Goal: Task Accomplishment & Management: Manage account settings

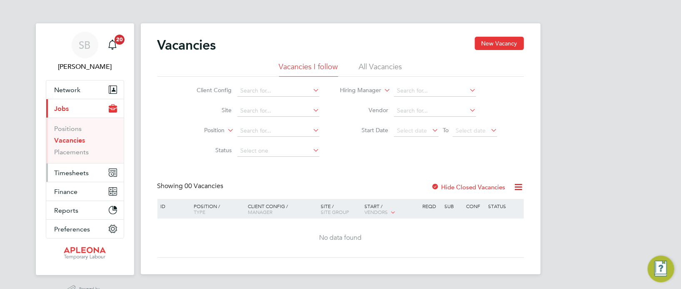
click at [75, 171] on span "Timesheets" at bounding box center [72, 173] width 35 height 8
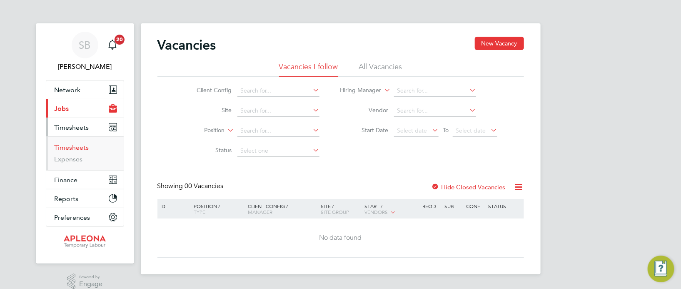
click at [77, 148] on link "Timesheets" at bounding box center [72, 147] width 35 height 8
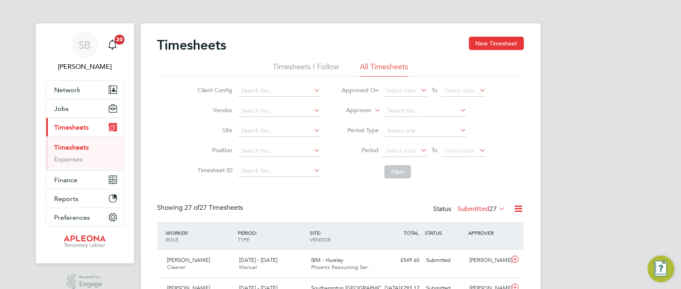
click at [497, 208] on icon at bounding box center [497, 208] width 0 height 12
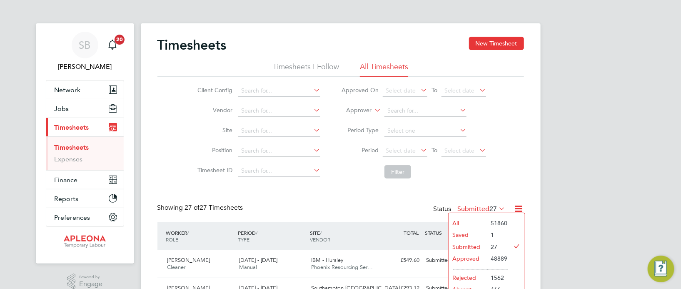
click at [470, 258] on li "Approved" at bounding box center [468, 258] width 38 height 12
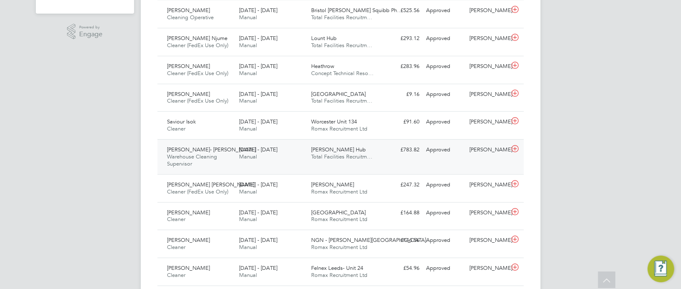
click at [339, 155] on span "Total Facilities Recruitm…" at bounding box center [341, 156] width 61 height 7
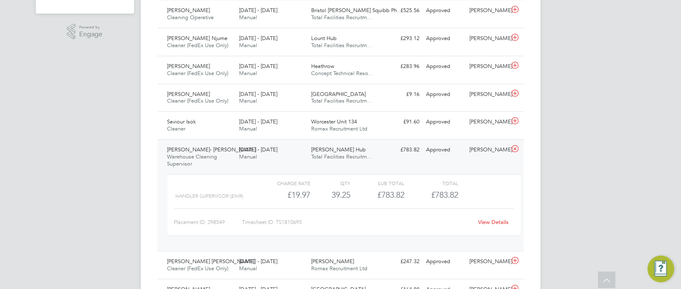
click at [491, 219] on link "View Details" at bounding box center [493, 221] width 30 height 7
click at [364, 124] on div "Worcester Unit 134 Romax Recruitment Ltd" at bounding box center [344, 125] width 72 height 21
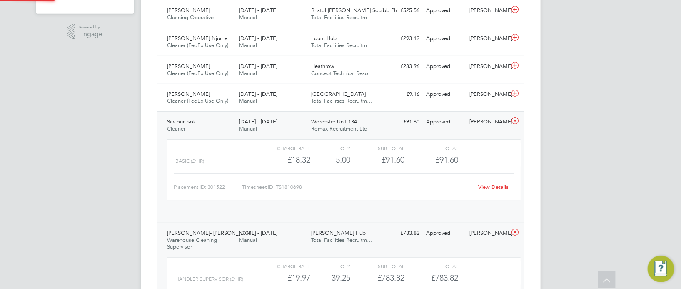
scroll to position [14, 81]
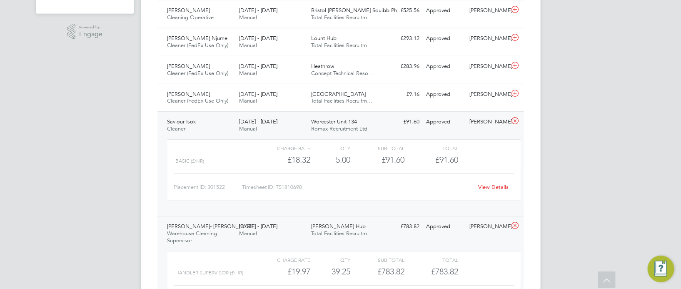
click at [499, 187] on link "View Details" at bounding box center [493, 186] width 30 height 7
click at [346, 100] on span "Total Facilities Recruitm…" at bounding box center [341, 100] width 61 height 7
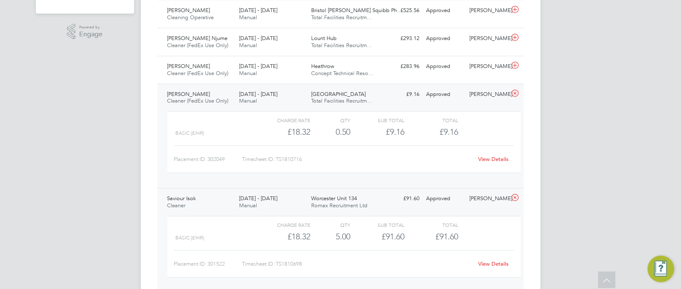
click at [499, 157] on link "View Details" at bounding box center [493, 158] width 30 height 7
click at [332, 99] on span "Total Facilities Recruitm…" at bounding box center [341, 100] width 61 height 7
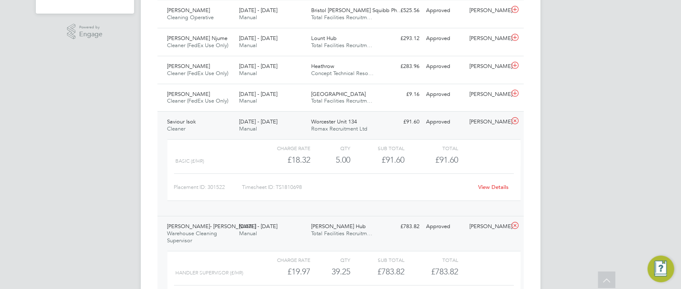
click at [328, 117] on div "Worcester Unit 134 Romax Recruitment Ltd" at bounding box center [344, 125] width 72 height 21
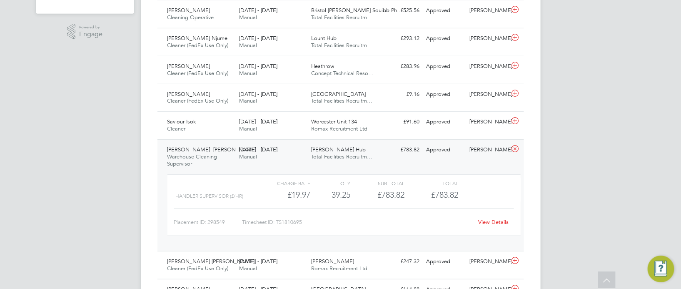
click at [326, 143] on div "Kingsbury Hub Total Facilities Recruitm…" at bounding box center [344, 153] width 72 height 21
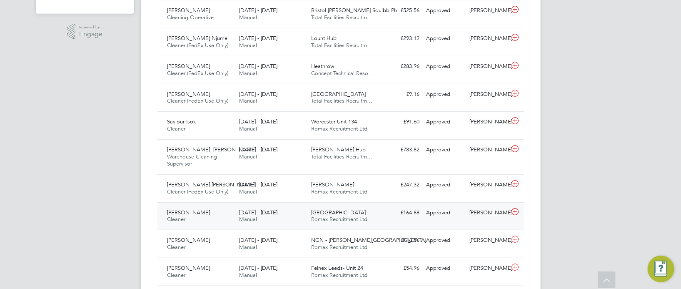
click at [315, 214] on span "Swansea" at bounding box center [338, 212] width 55 height 7
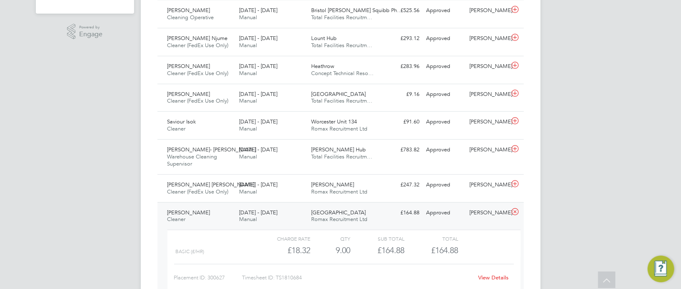
click at [492, 275] on link "View Details" at bounding box center [493, 277] width 30 height 7
click at [358, 209] on div "Swansea Romax Recruitment Ltd" at bounding box center [344, 216] width 72 height 21
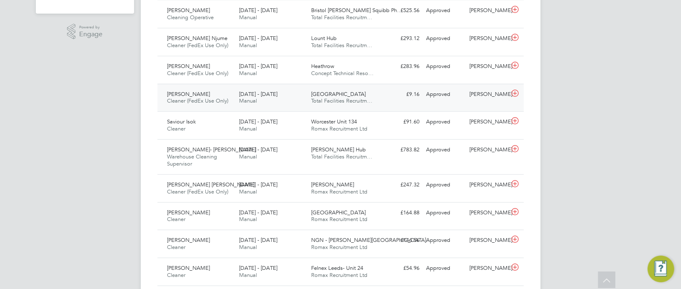
click at [335, 92] on div "Leeds Total Facilities Recruitm…" at bounding box center [344, 97] width 72 height 21
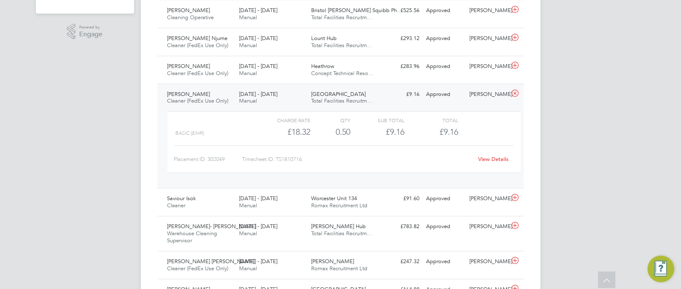
click at [335, 93] on div "Leeds Total Facilities Recruitm…" at bounding box center [344, 97] width 72 height 21
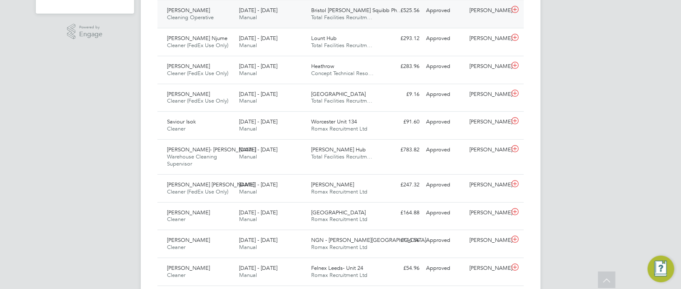
scroll to position [187, 0]
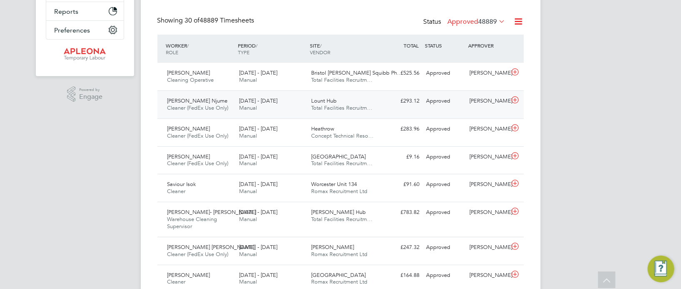
click at [343, 100] on div "Lount Hub Total Facilities Recruitm…" at bounding box center [344, 104] width 72 height 21
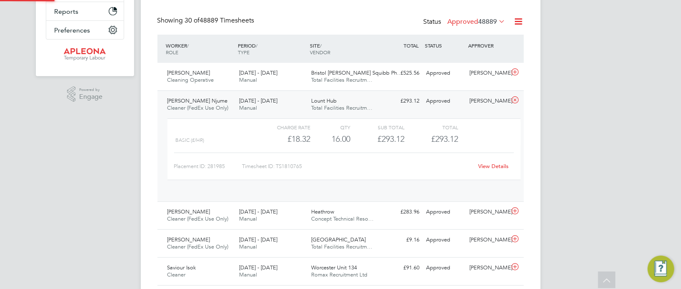
scroll to position [14, 81]
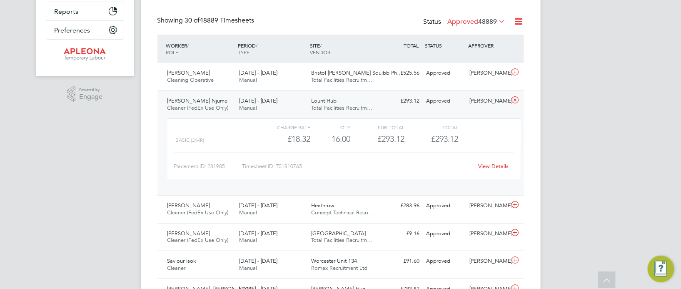
click at [343, 102] on div "Lount Hub Total Facilities Recruitm…" at bounding box center [344, 104] width 72 height 21
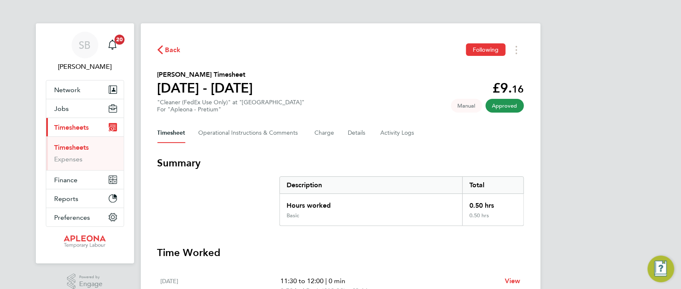
click at [574, 102] on div "SB [PERSON_NAME] Notifications 20 Applications: Network Sites Workers Jobs Posi…" at bounding box center [340, 169] width 681 height 339
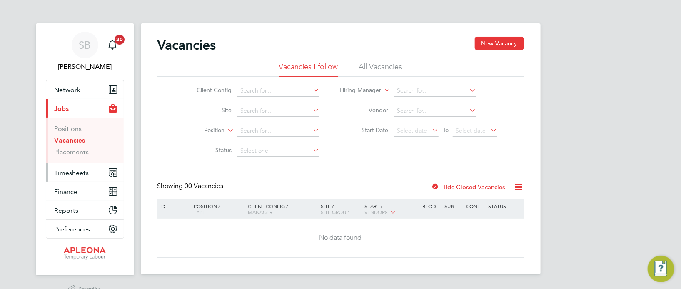
click at [72, 170] on span "Timesheets" at bounding box center [72, 173] width 35 height 8
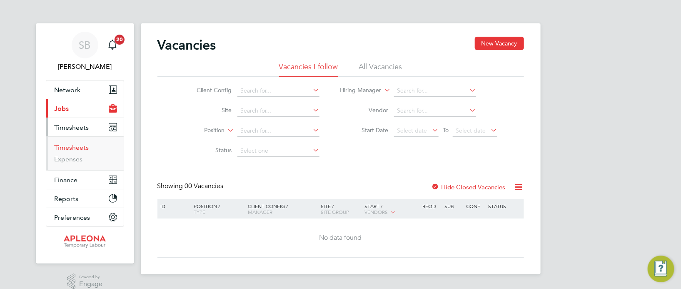
click at [77, 146] on link "Timesheets" at bounding box center [72, 147] width 35 height 8
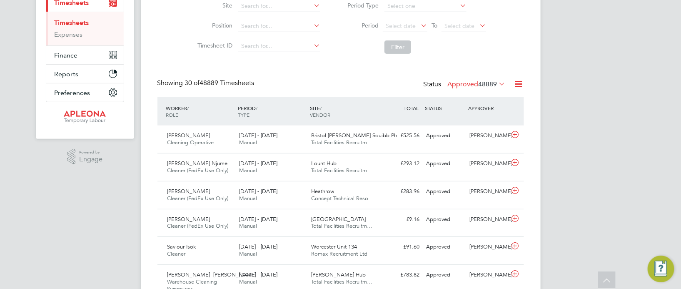
click at [497, 81] on icon at bounding box center [497, 84] width 0 height 12
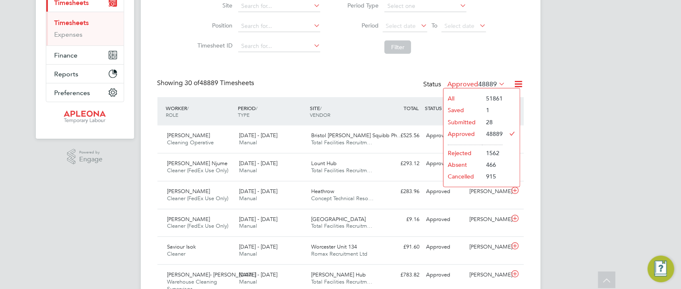
click at [488, 122] on li "28" at bounding box center [492, 122] width 21 height 12
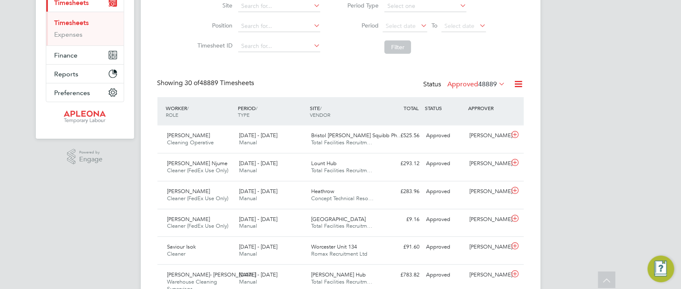
click at [497, 81] on icon at bounding box center [497, 84] width 0 height 12
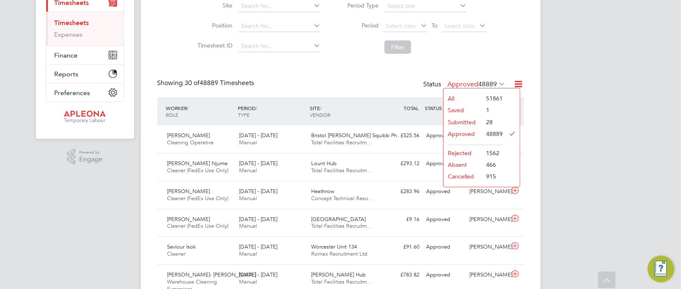
click at [471, 121] on li "Submitted" at bounding box center [463, 122] width 38 height 12
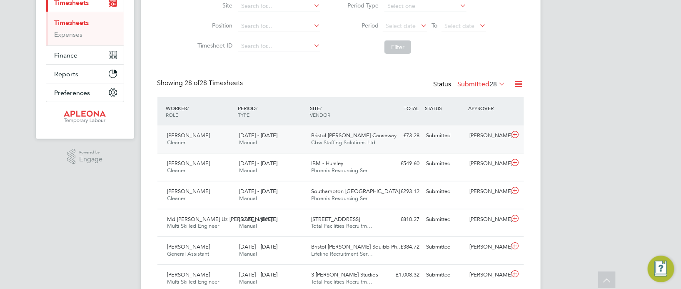
click at [350, 141] on span "Cbw Staffing Solutions Ltd" at bounding box center [343, 142] width 64 height 7
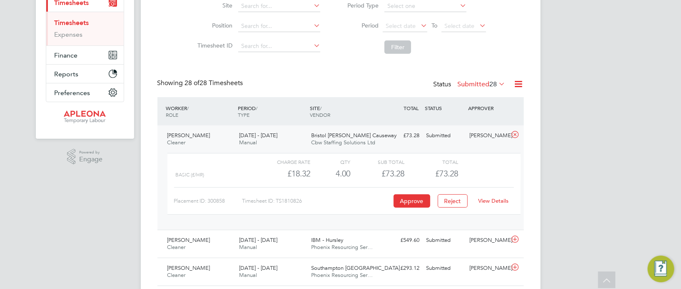
click at [499, 201] on link "View Details" at bounding box center [493, 200] width 30 height 7
click at [421, 196] on button "Approve" at bounding box center [412, 200] width 37 height 13
click at [363, 134] on span "Bristol Cribbs Causeway" at bounding box center [353, 135] width 85 height 7
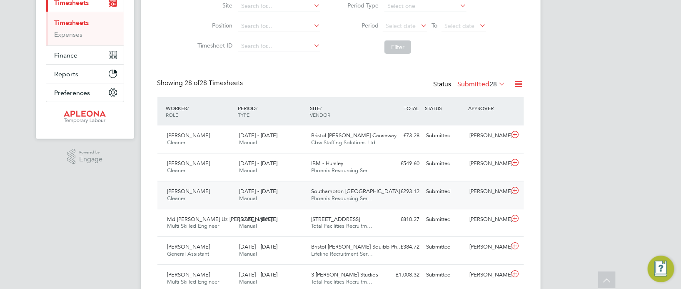
click at [340, 196] on span "Phoenix Resourcing Ser…" at bounding box center [342, 197] width 62 height 7
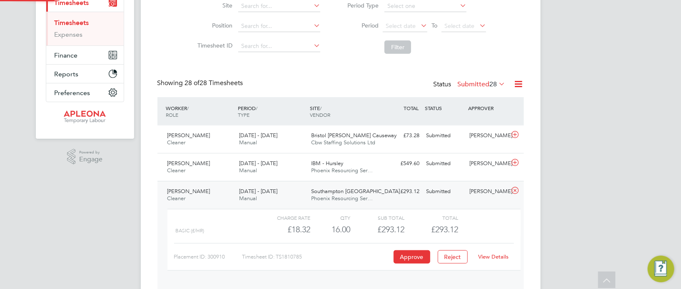
scroll to position [14, 81]
click at [499, 253] on link "View Details" at bounding box center [493, 256] width 30 height 7
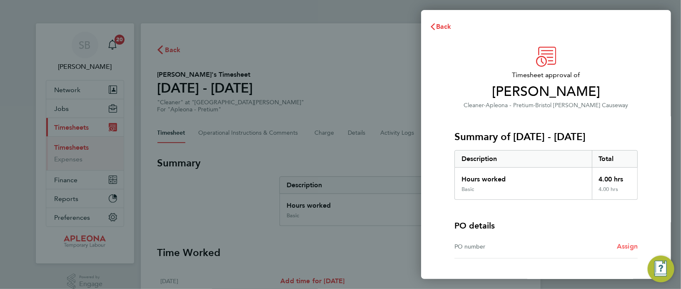
click at [626, 245] on span "Assign" at bounding box center [627, 246] width 21 height 8
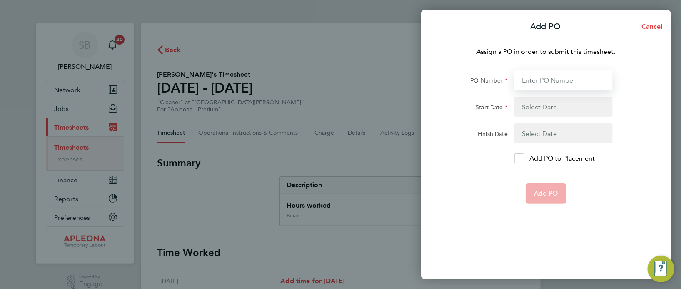
click at [544, 79] on input "PO Number" at bounding box center [563, 80] width 98 height 20
type input "PO2523028"
type input "18 Aug 25"
type input "22 Aug 25"
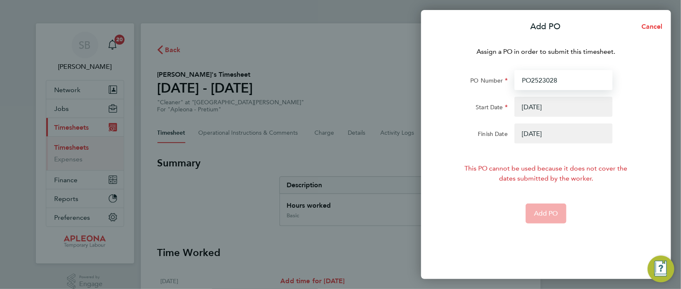
type input "PO2523028"
click at [548, 107] on button "button" at bounding box center [563, 107] width 98 height 20
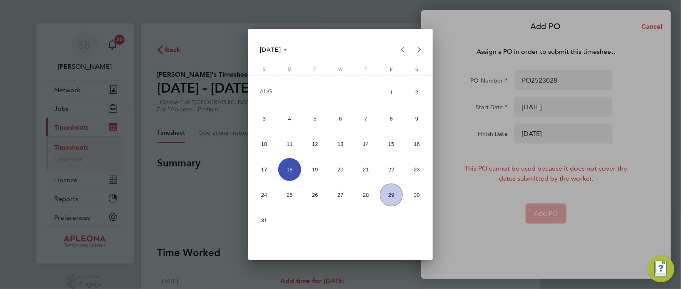
click at [412, 169] on span "23" at bounding box center [416, 169] width 23 height 23
type input "23 Aug 25"
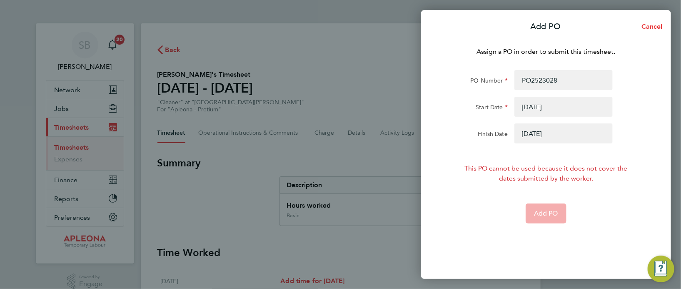
click at [537, 132] on button "button" at bounding box center [563, 133] width 98 height 20
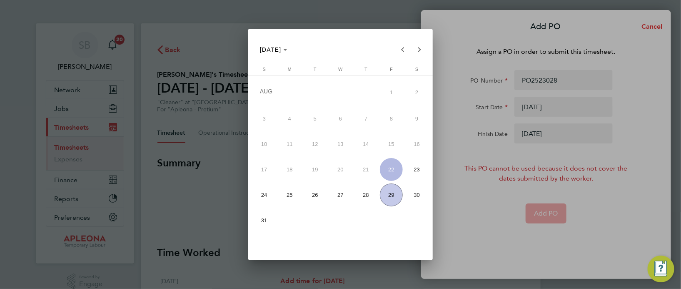
click at [395, 191] on span "29" at bounding box center [391, 194] width 23 height 23
type input "29 Aug 25"
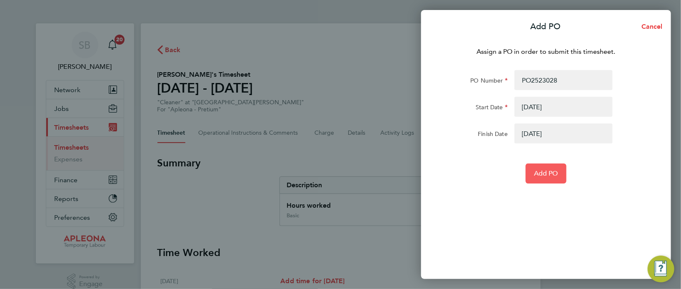
click at [544, 175] on span "Add PO" at bounding box center [546, 173] width 24 height 8
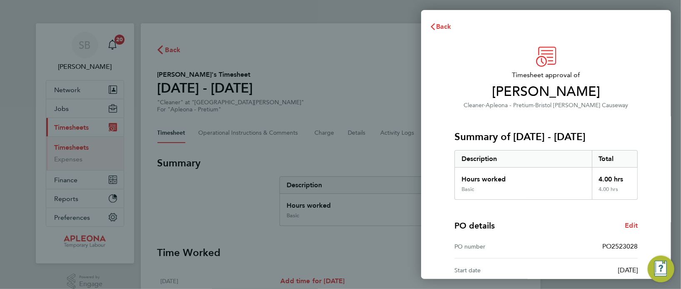
scroll to position [110, 0]
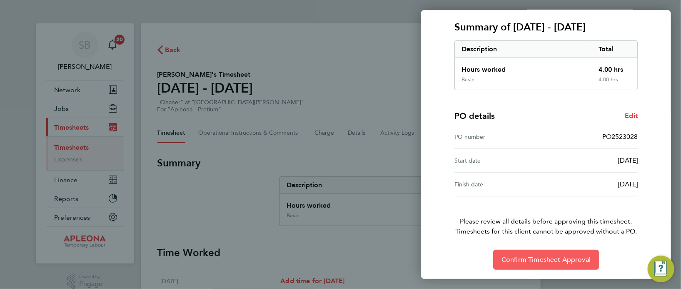
click at [552, 256] on span "Confirm Timesheet Approval" at bounding box center [545, 259] width 89 height 8
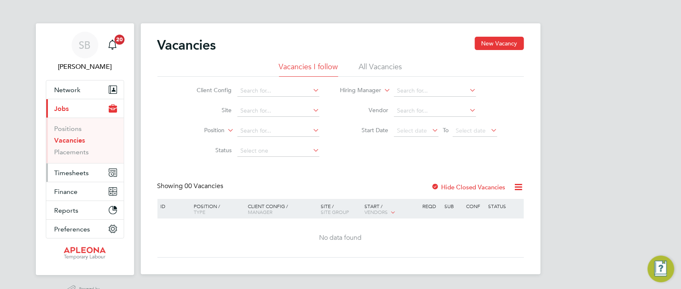
click at [75, 170] on span "Timesheets" at bounding box center [72, 173] width 35 height 8
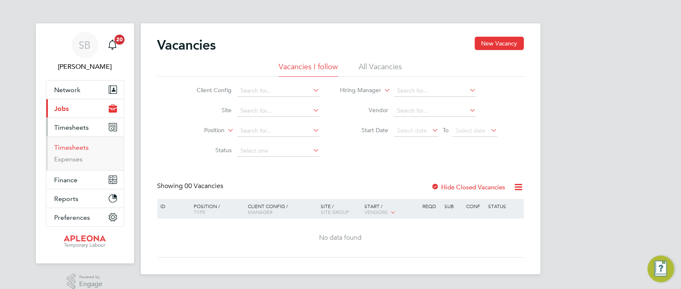
click at [81, 150] on link "Timesheets" at bounding box center [72, 147] width 35 height 8
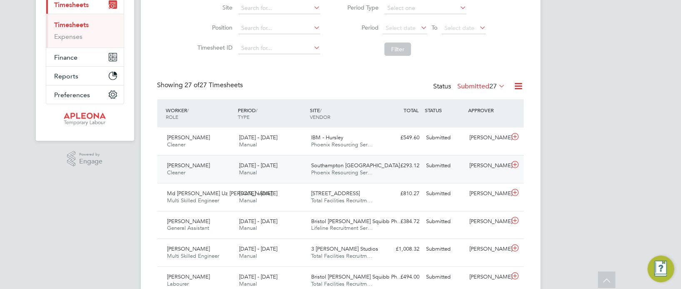
click at [364, 166] on span "Southampton [GEOGRAPHIC_DATA]…" at bounding box center [358, 165] width 94 height 7
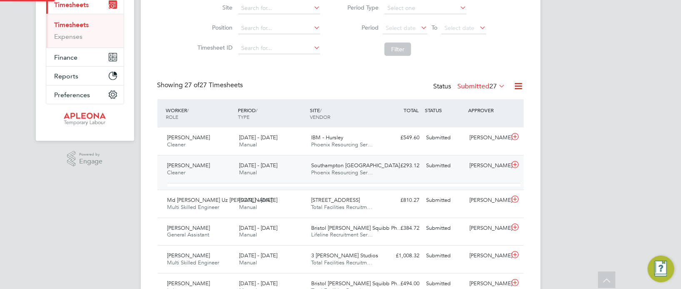
scroll to position [14, 81]
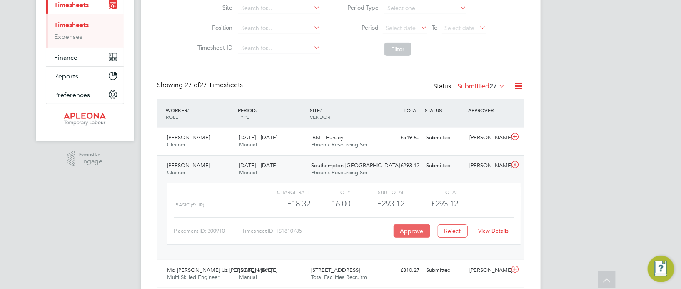
click at [413, 230] on button "Approve" at bounding box center [412, 230] width 37 height 13
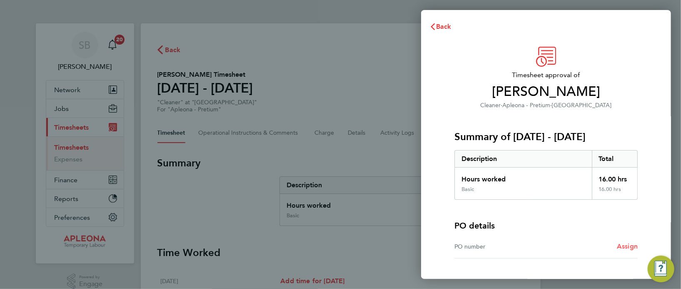
click at [624, 247] on span "Assign" at bounding box center [627, 246] width 21 height 8
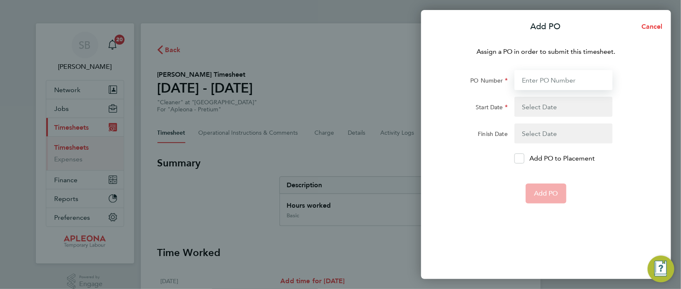
click at [541, 80] on input "PO Number" at bounding box center [563, 80] width 98 height 20
type input "PO2523614"
type input "22 Aug 25"
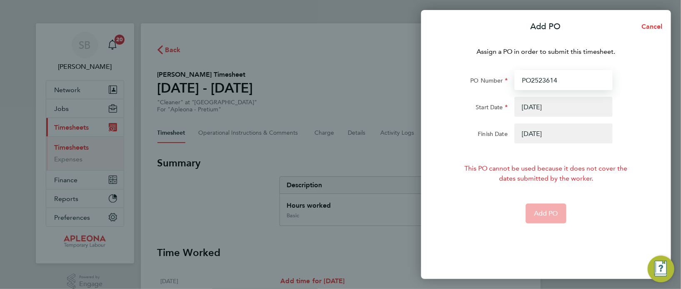
type input "PO2523614"
click at [547, 109] on button "button" at bounding box center [563, 107] width 98 height 20
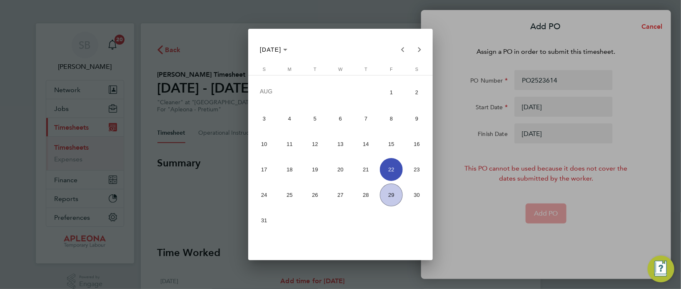
click at [415, 170] on span "23" at bounding box center [416, 169] width 23 height 23
type input "23 Aug 25"
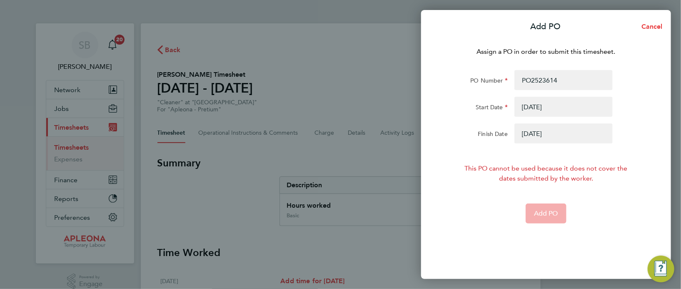
click at [547, 135] on button "button" at bounding box center [563, 133] width 98 height 20
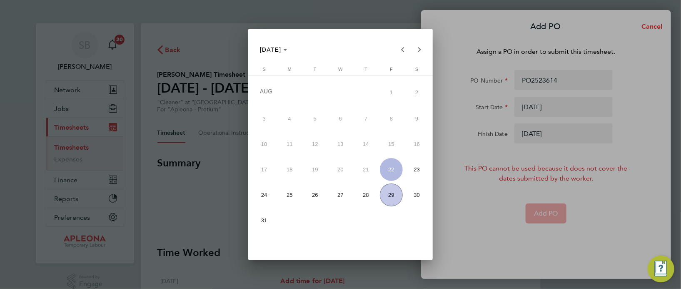
click at [389, 195] on span "29" at bounding box center [391, 194] width 23 height 23
type input "29 Aug 25"
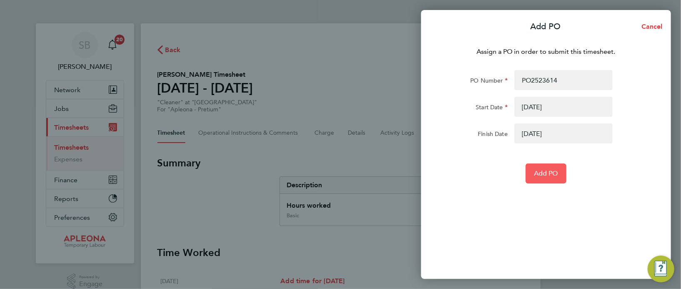
click at [548, 177] on button "Add PO" at bounding box center [546, 173] width 41 height 20
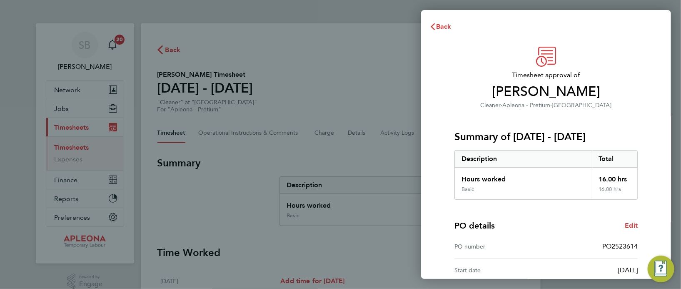
scroll to position [110, 0]
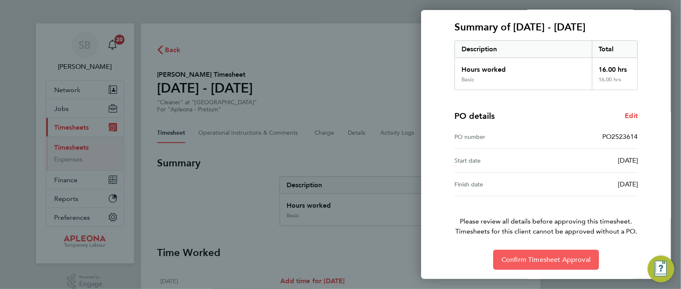
click at [560, 256] on span "Confirm Timesheet Approval" at bounding box center [545, 259] width 89 height 8
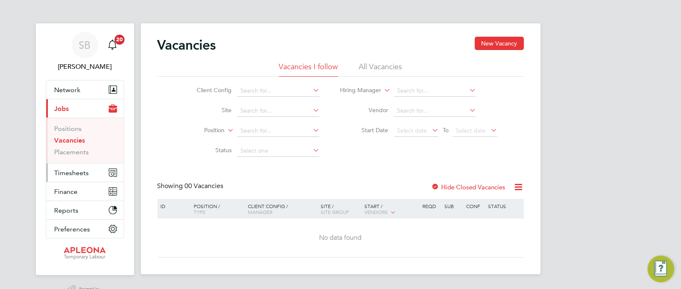
click at [89, 170] on button "Timesheets" at bounding box center [84, 172] width 77 height 18
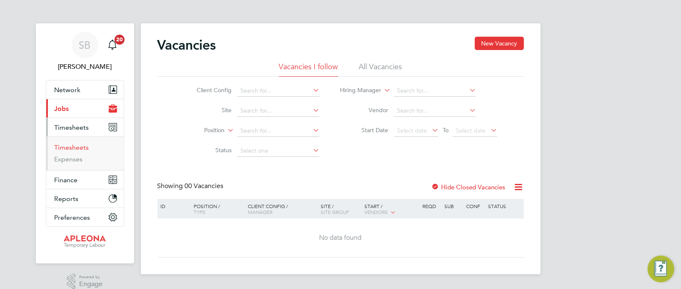
click at [82, 148] on link "Timesheets" at bounding box center [72, 147] width 35 height 8
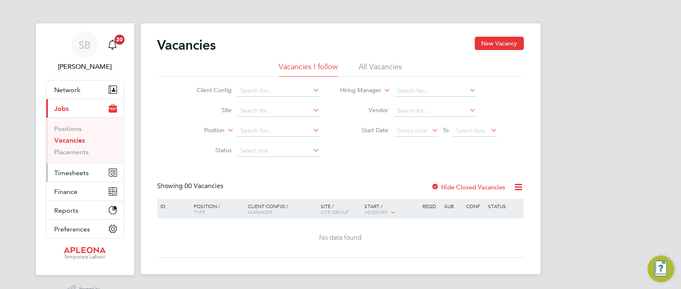
click at [81, 169] on span "Timesheets" at bounding box center [72, 173] width 35 height 8
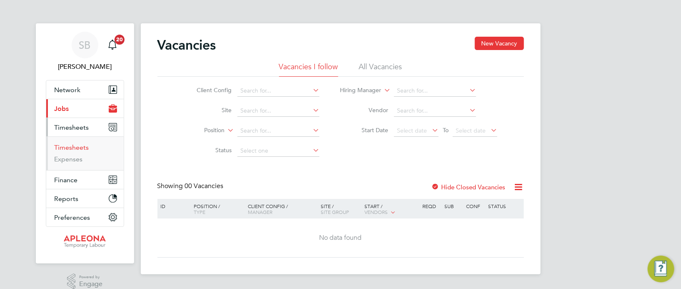
click at [77, 147] on link "Timesheets" at bounding box center [72, 147] width 35 height 8
